Goal: Find specific page/section: Find specific page/section

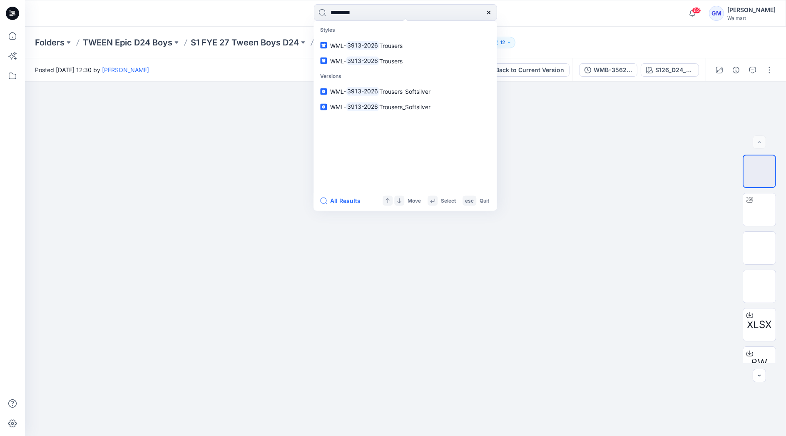
type input "*********"
click at [338, 205] on button "All Results" at bounding box center [343, 201] width 46 height 10
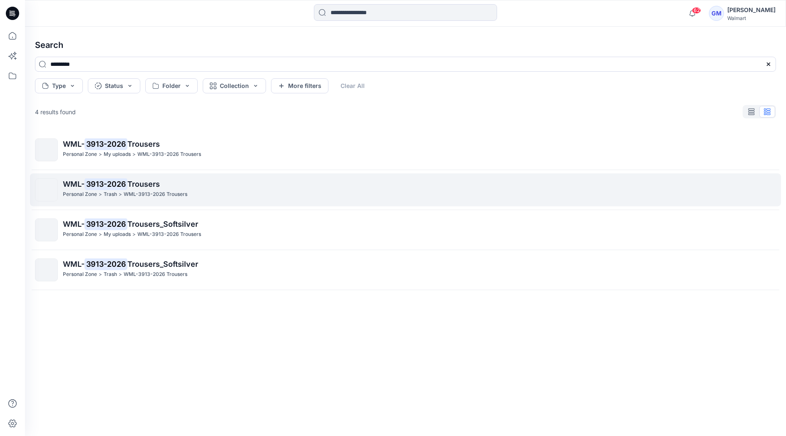
click at [134, 189] on p "WML- 3913-2026 Trousers" at bounding box center [419, 184] width 713 height 12
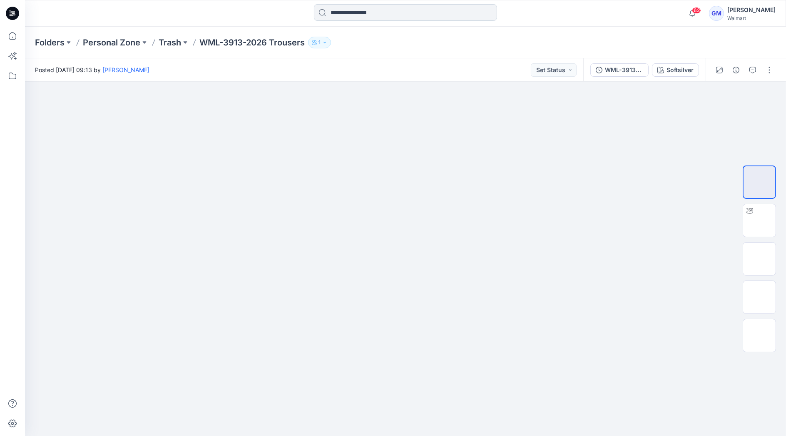
click at [394, 7] on input at bounding box center [405, 12] width 183 height 17
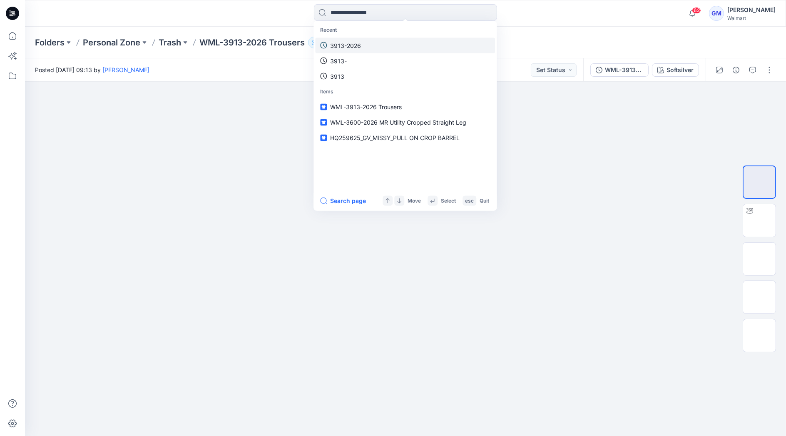
click at [350, 42] on p "3913-2026" at bounding box center [345, 45] width 31 height 9
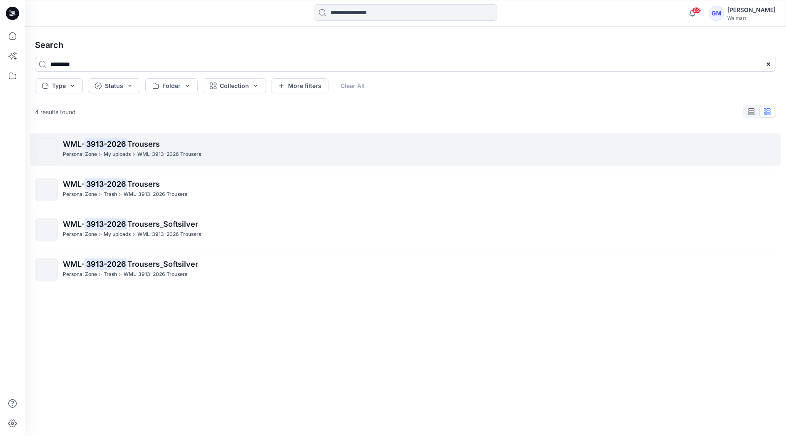
click at [155, 146] on span "Trousers" at bounding box center [143, 144] width 32 height 9
